Goal: Go to known website: Access a specific website the user already knows

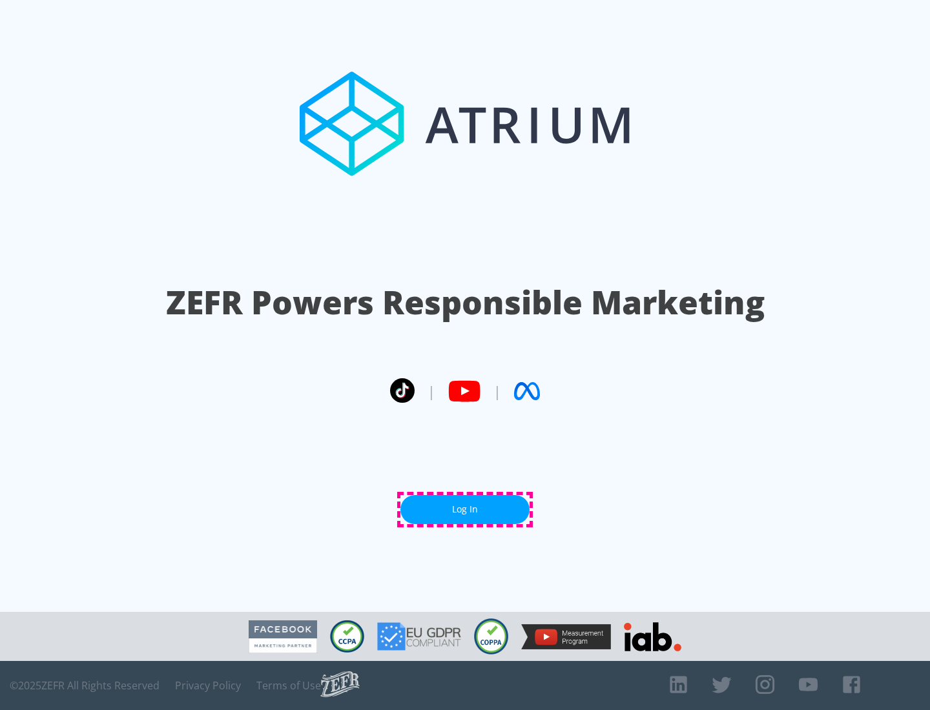
click at [465, 509] on link "Log In" at bounding box center [464, 509] width 129 height 29
